Goal: Obtain resource: Download file/media

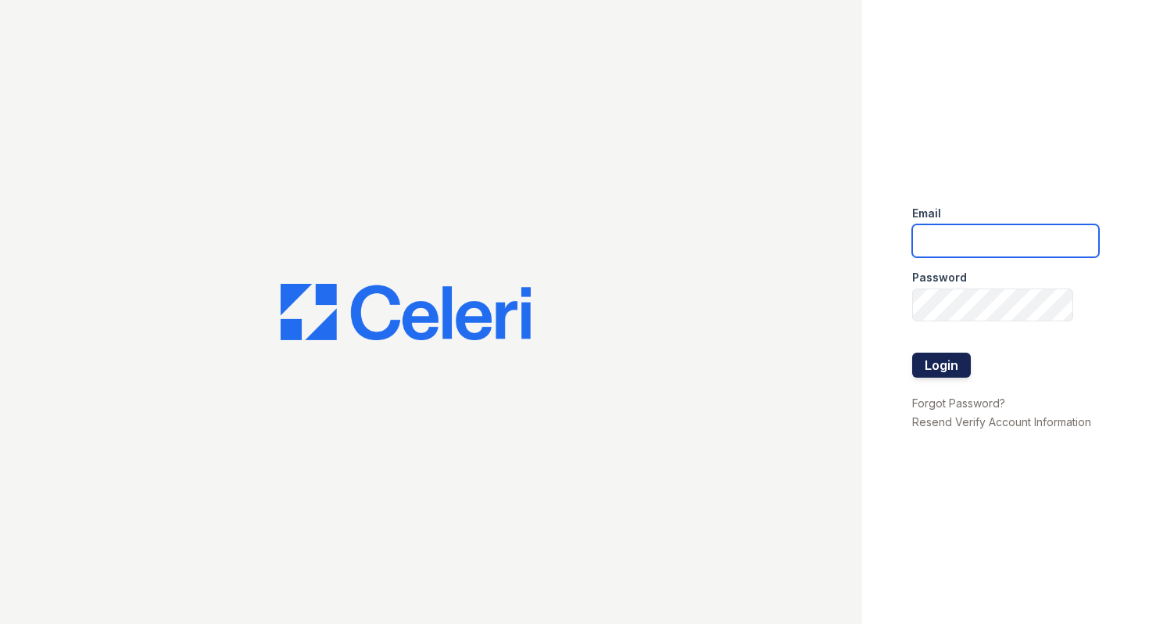
type input "summerhouse@nmresidential.com"
click at [943, 360] on button "Login" at bounding box center [941, 365] width 59 height 25
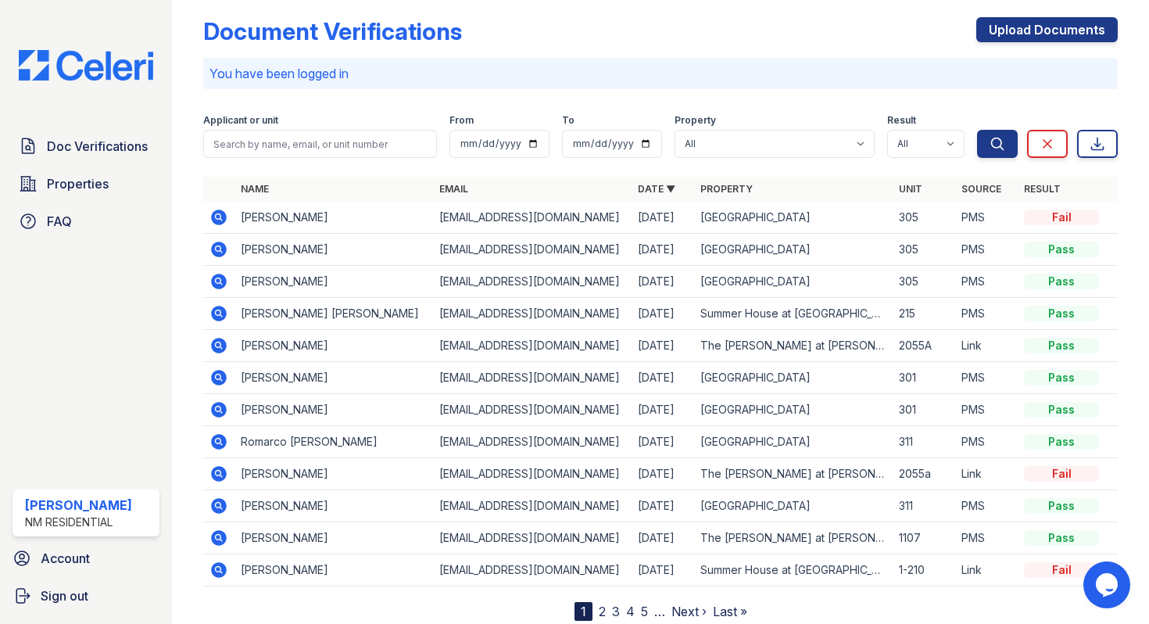
scroll to position [64, 0]
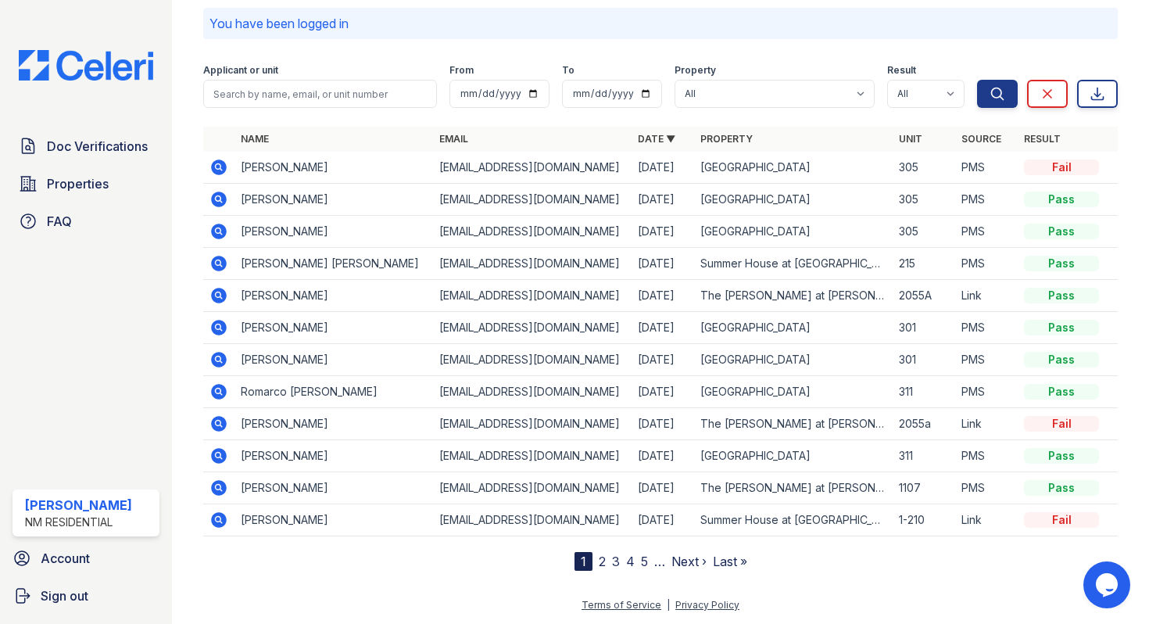
click at [599, 564] on link "2" at bounding box center [602, 562] width 7 height 16
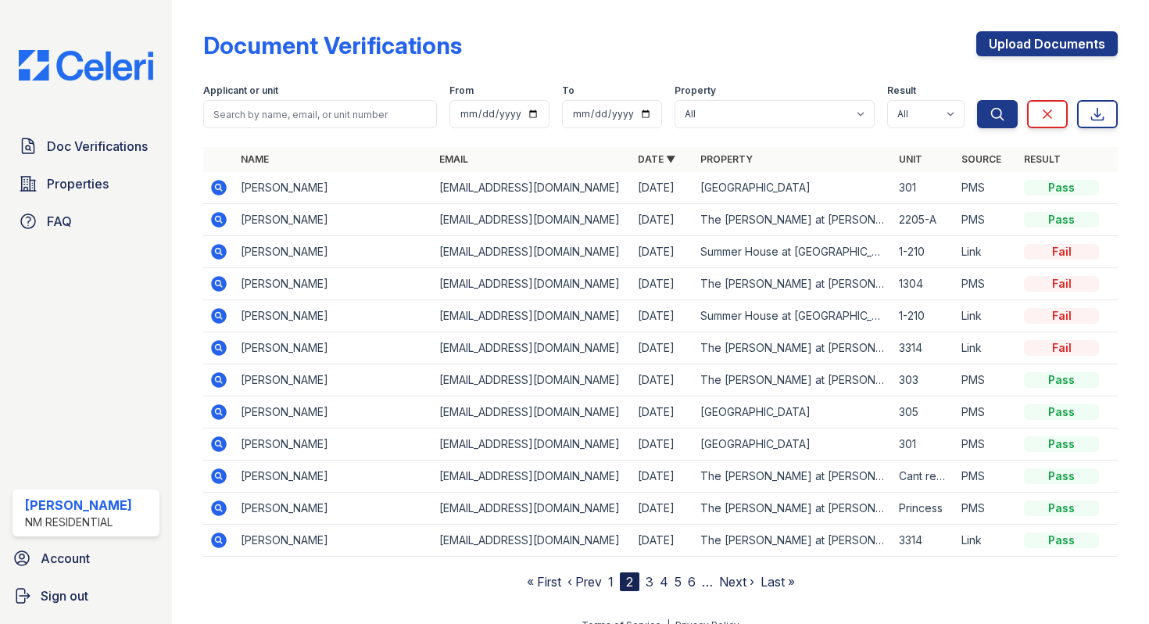
click at [219, 348] on icon at bounding box center [218, 347] width 4 height 4
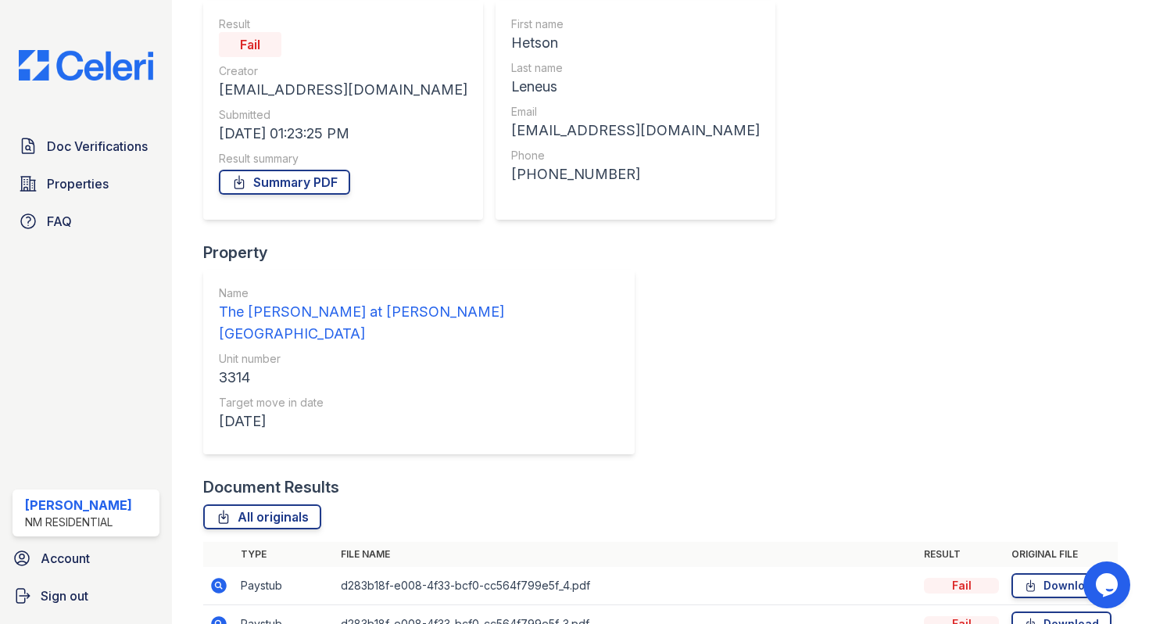
scroll to position [146, 0]
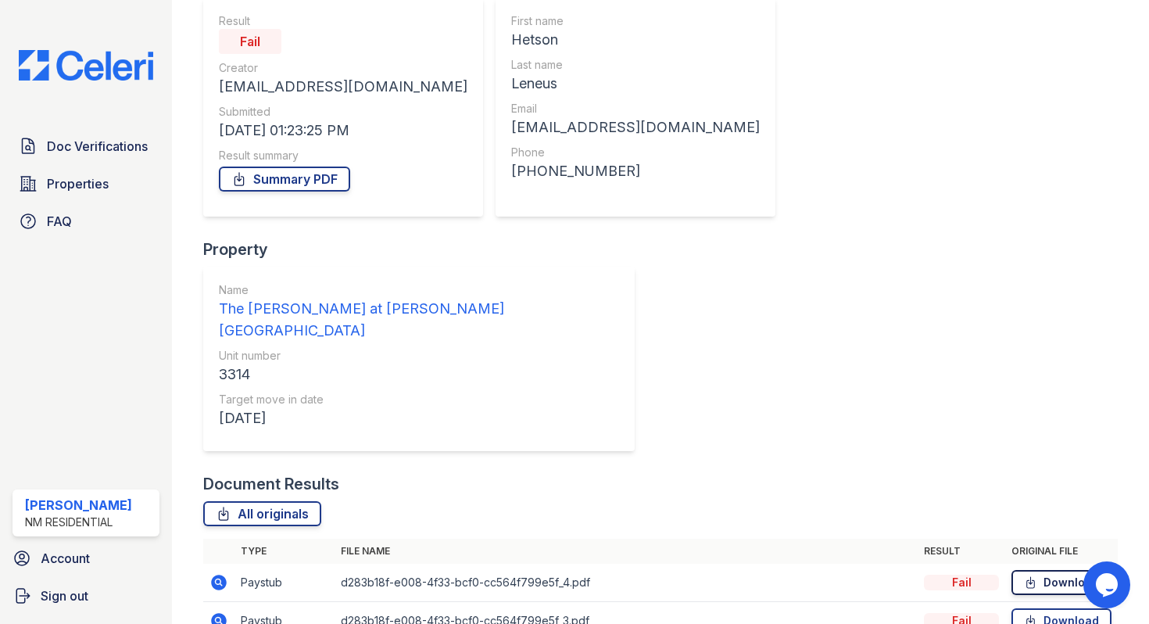
click at [1037, 570] on link "Download" at bounding box center [1062, 582] width 100 height 25
